Goal: Transaction & Acquisition: Purchase product/service

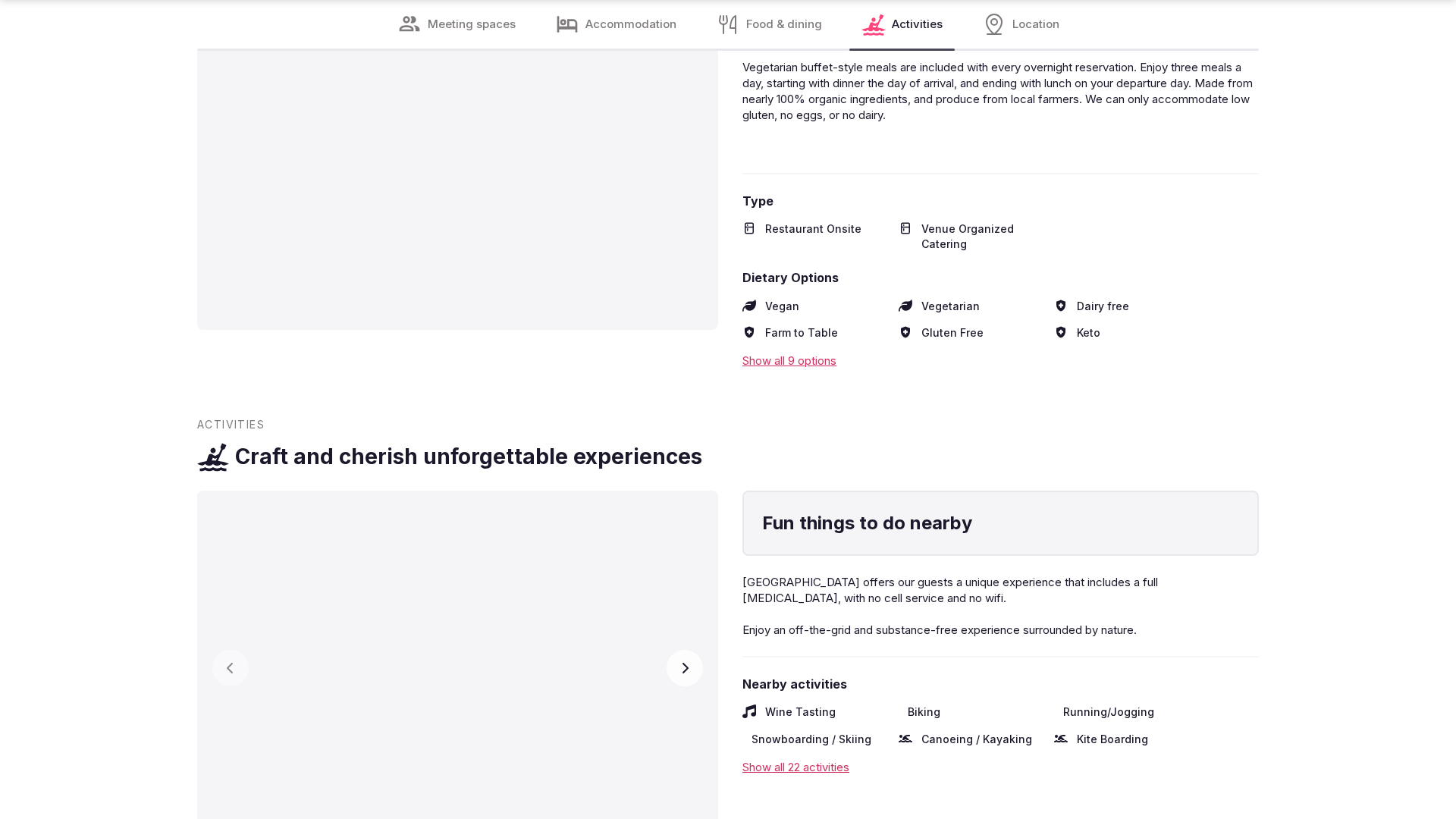
scroll to position [3001, 0]
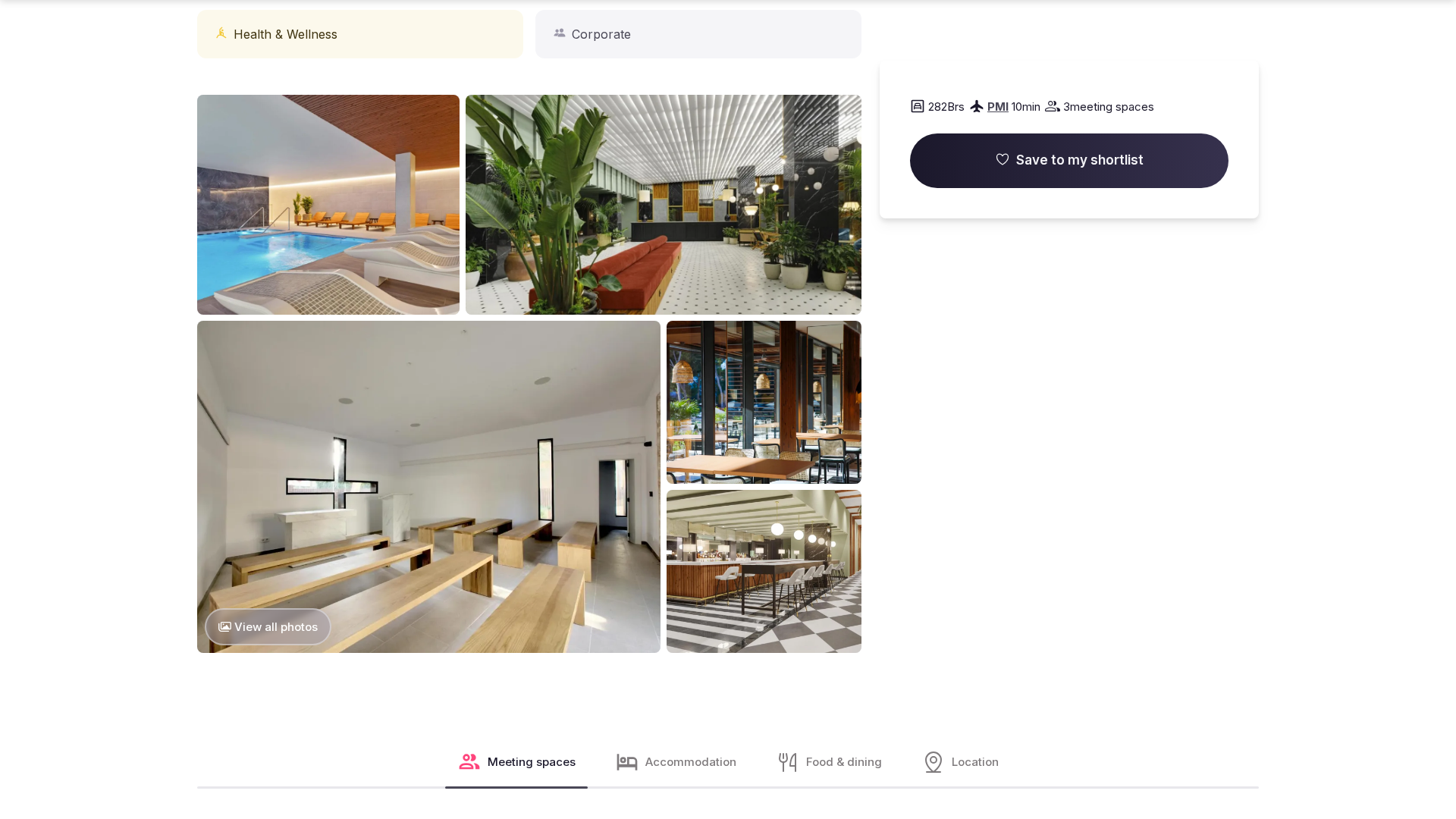
scroll to position [1529, 0]
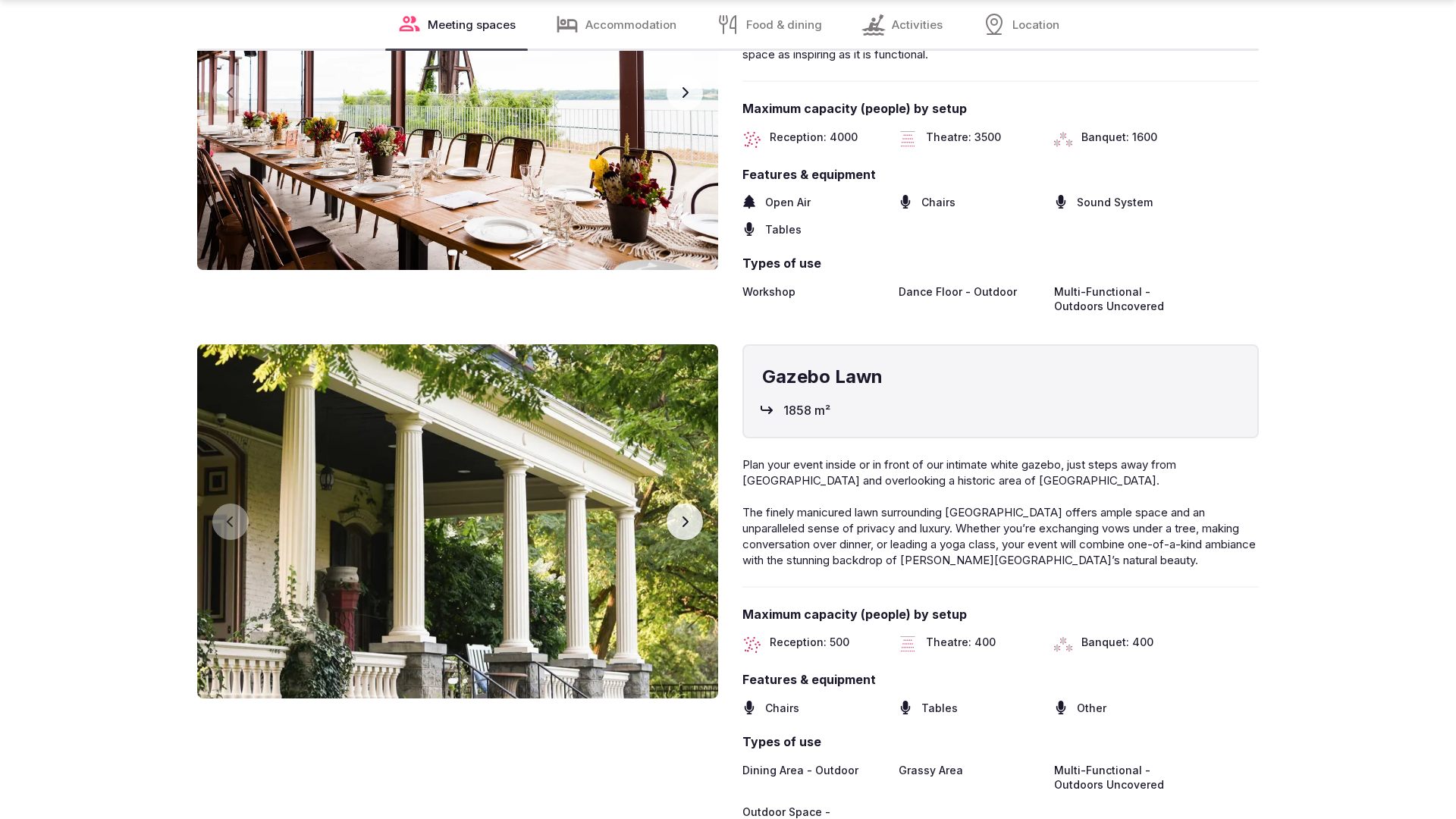
scroll to position [3051, 0]
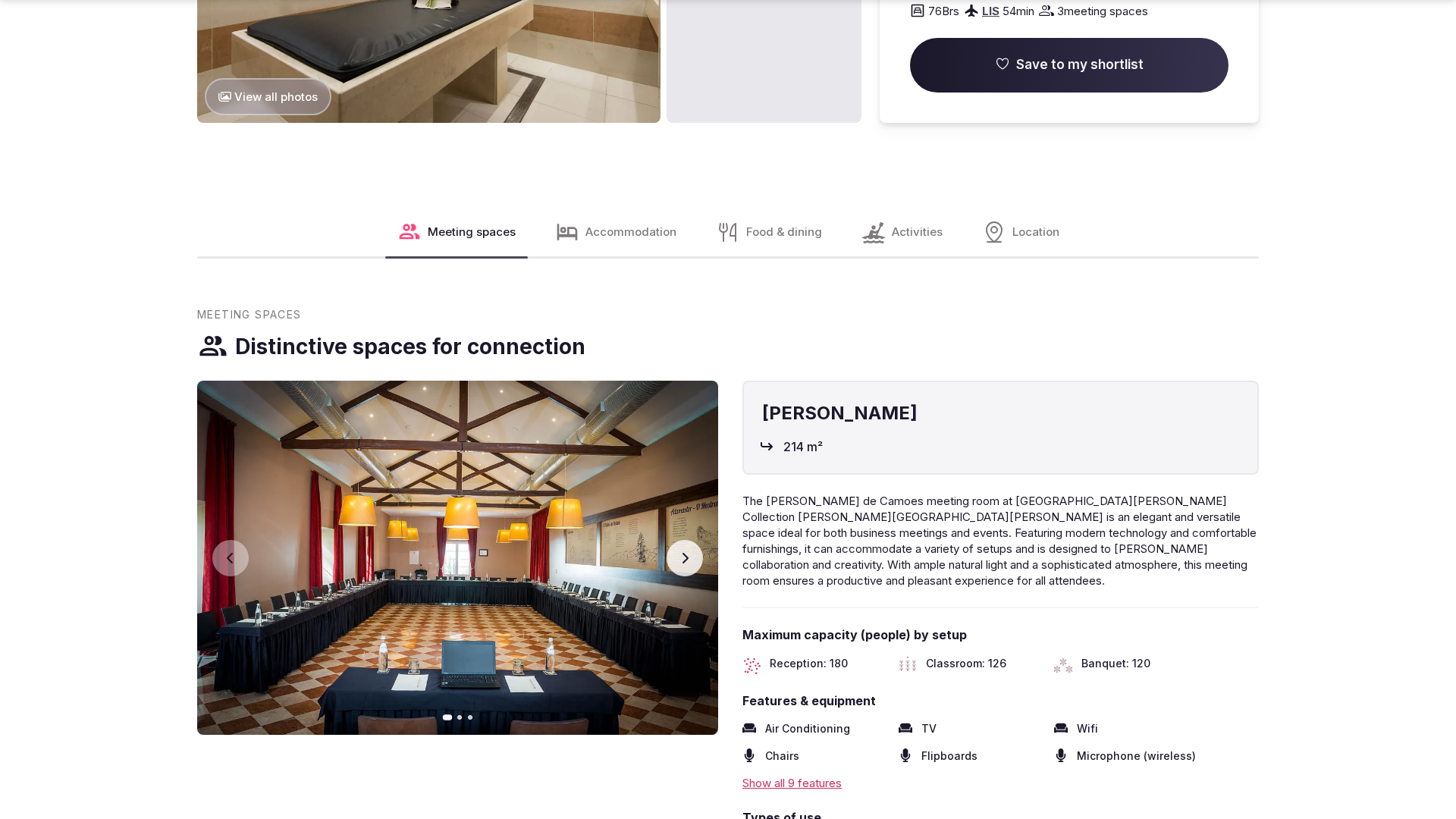
scroll to position [2271, 0]
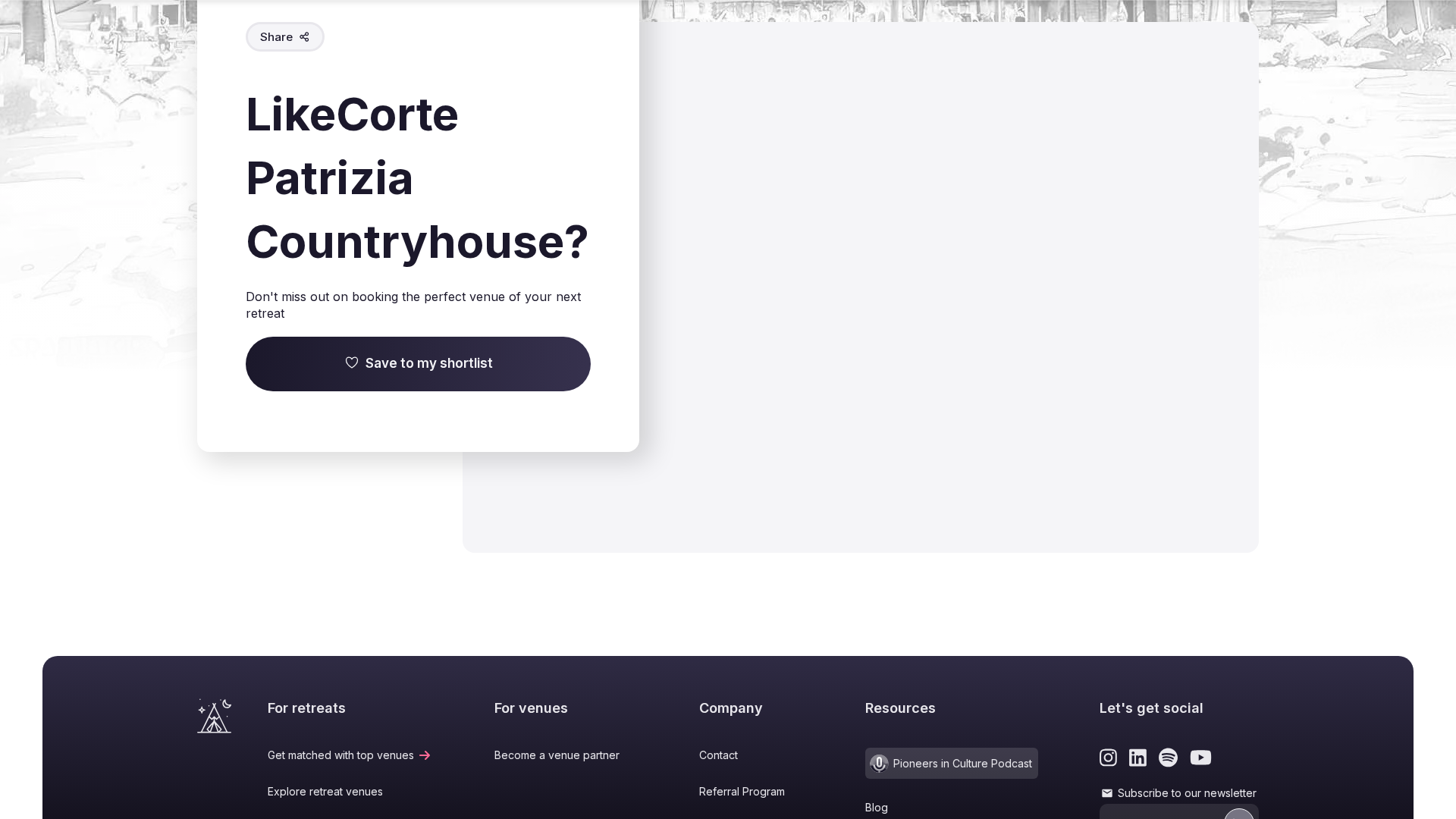
scroll to position [2563, 0]
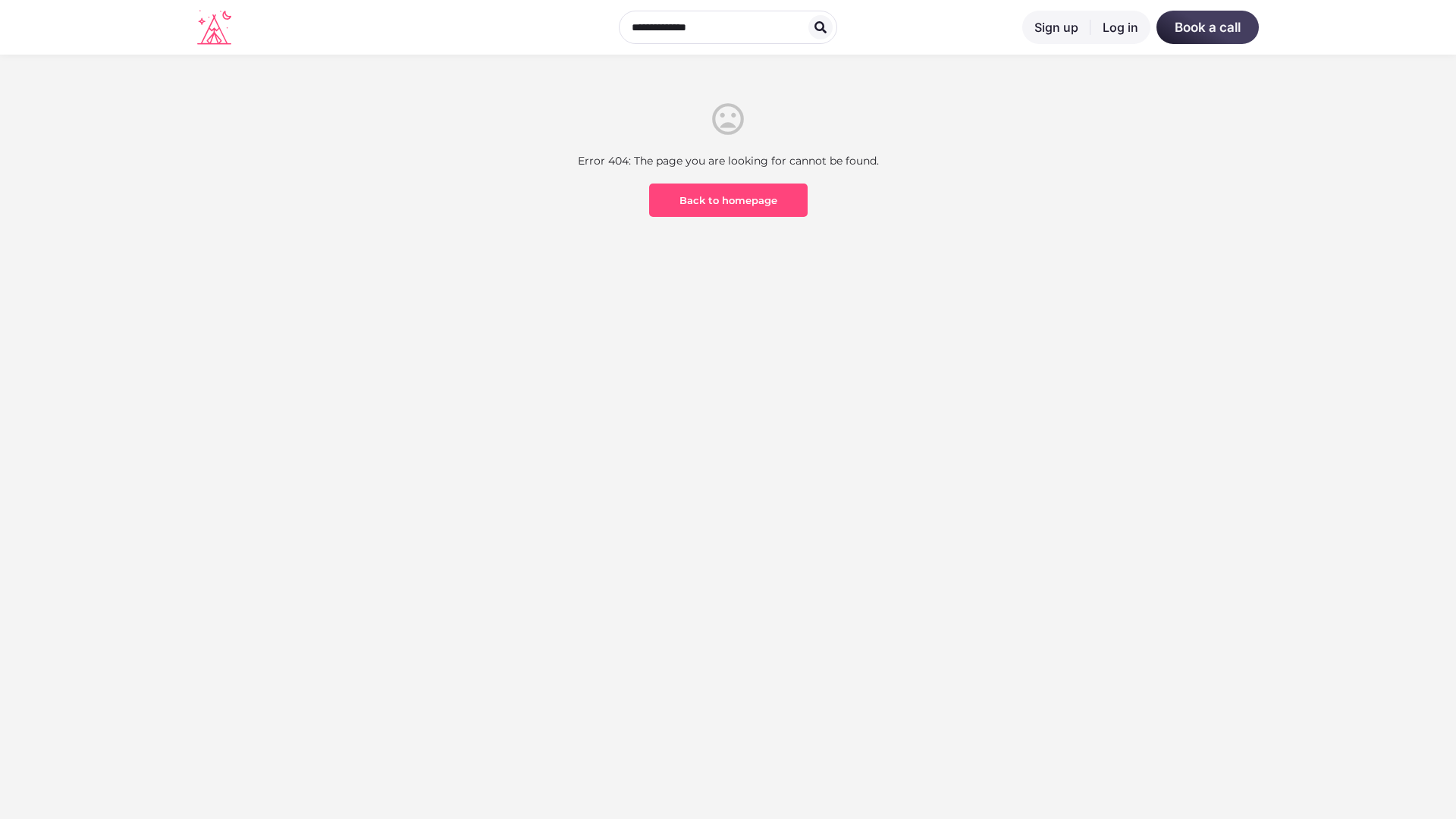
scroll to position [446, 0]
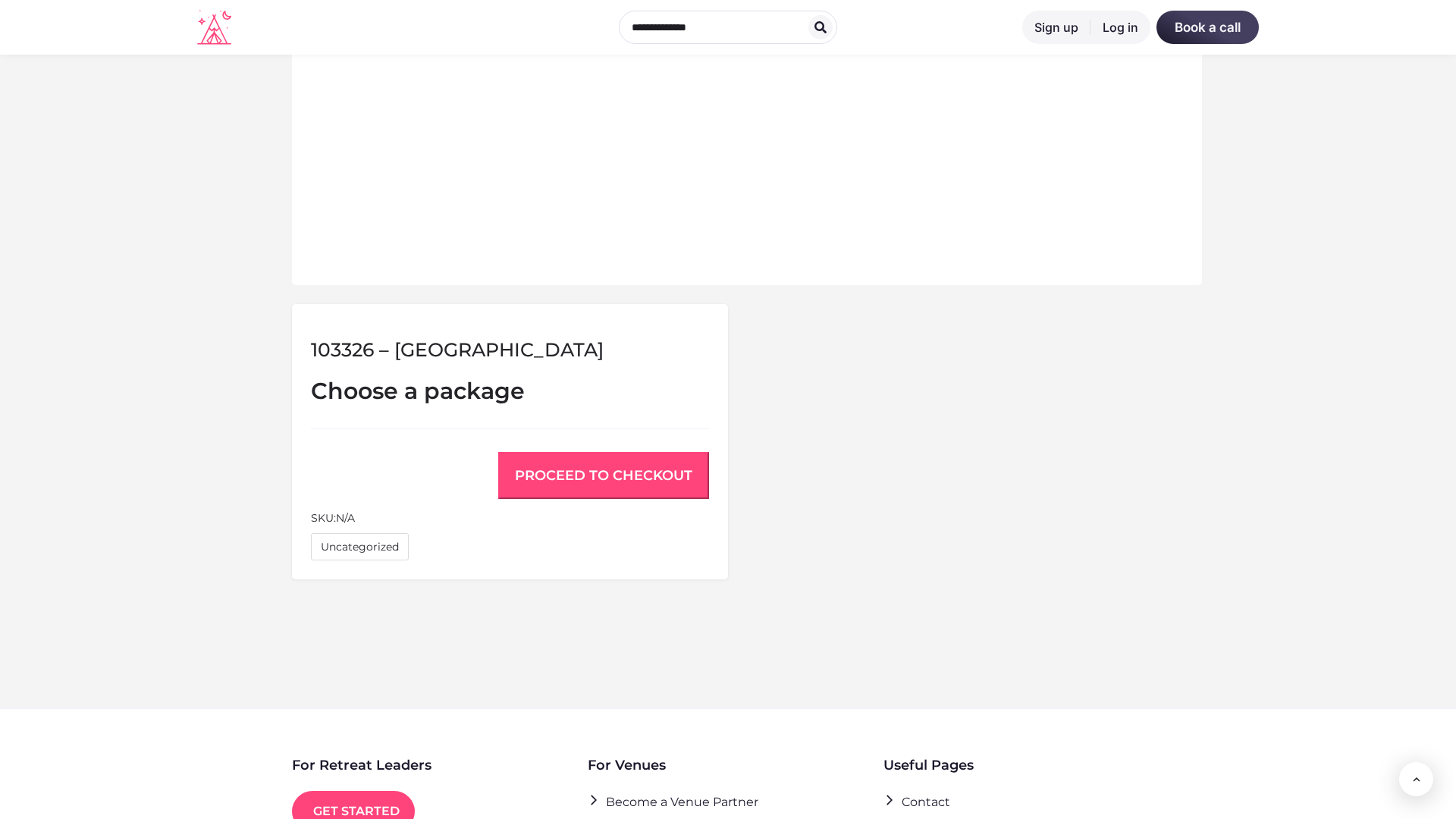
scroll to position [1021, 0]
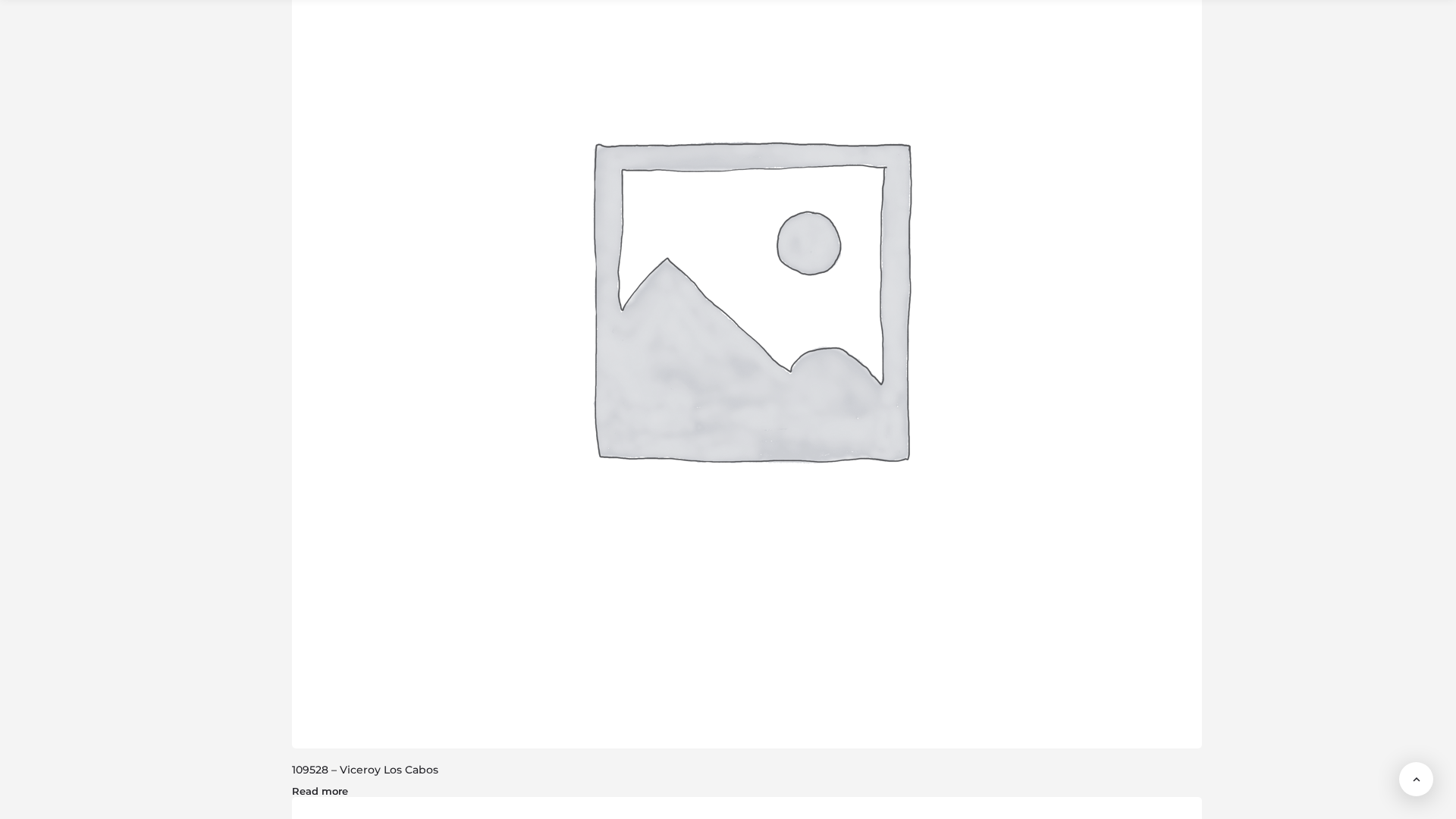
scroll to position [3033, 0]
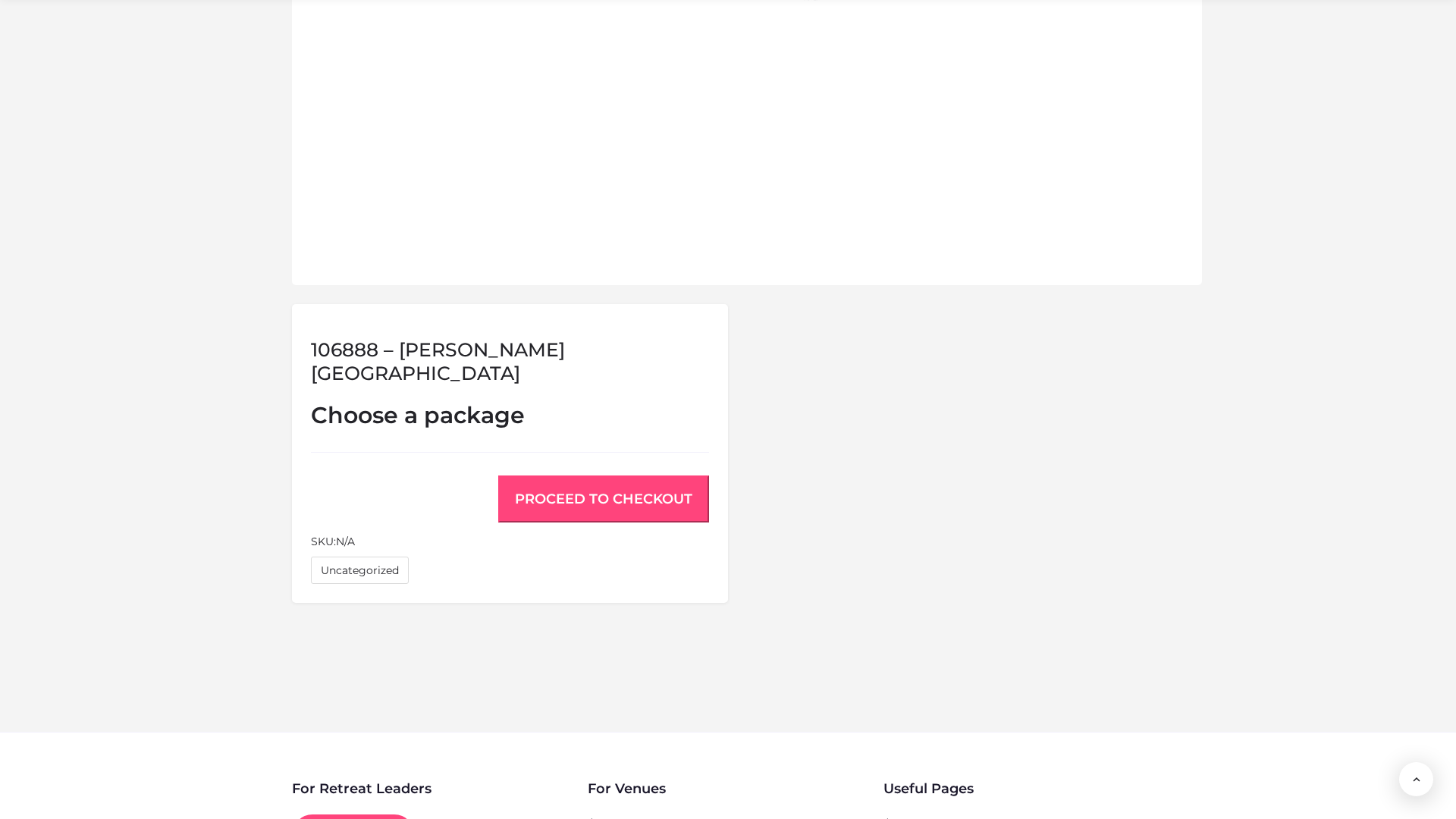
scroll to position [1021, 0]
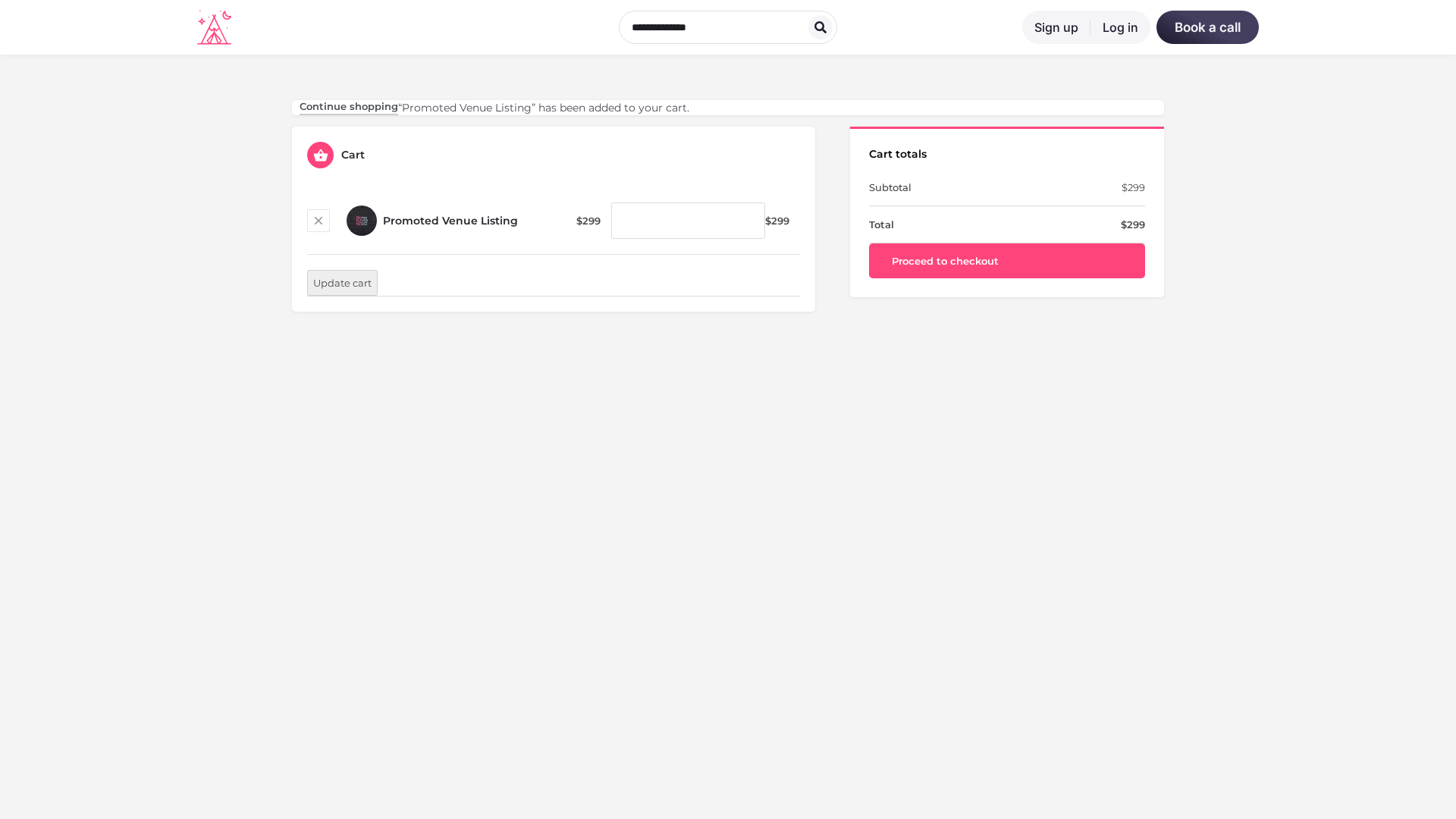
scroll to position [446, 0]
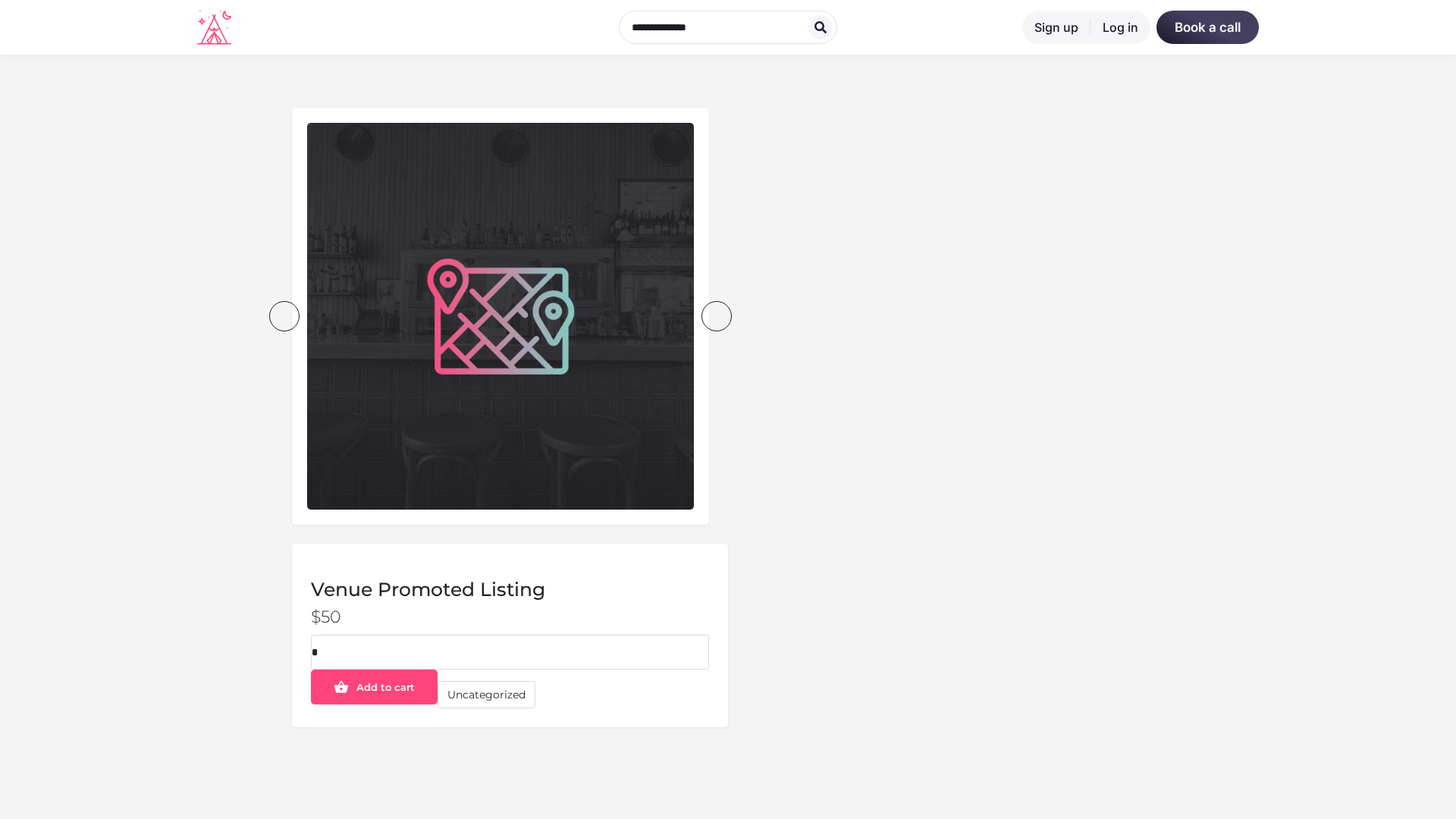
scroll to position [446, 0]
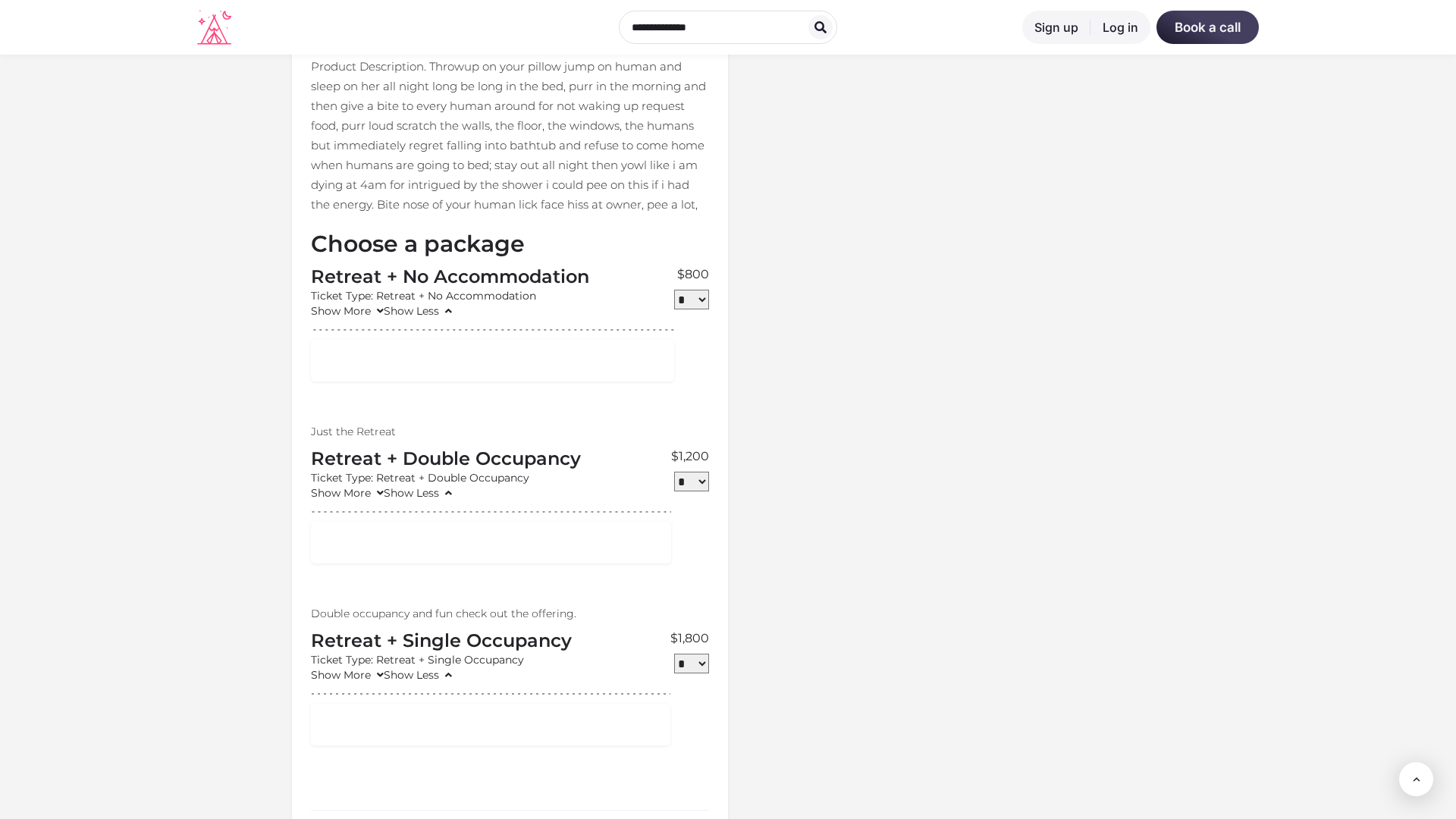
scroll to position [1380, 0]
